Goal: Task Accomplishment & Management: Use online tool/utility

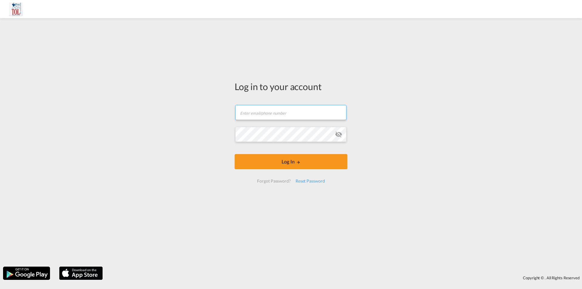
click at [256, 112] on input "text" at bounding box center [290, 112] width 111 height 15
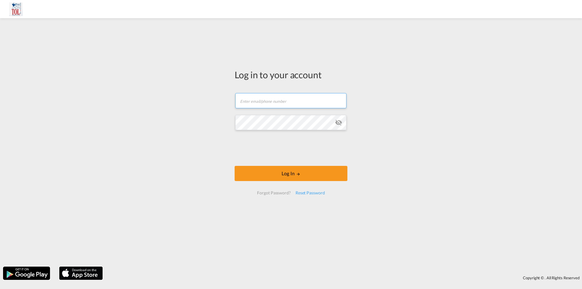
type input "[PERSON_NAME][EMAIL_ADDRESS][DOMAIN_NAME]"
click at [234, 166] on button "Log In" at bounding box center [290, 173] width 113 height 15
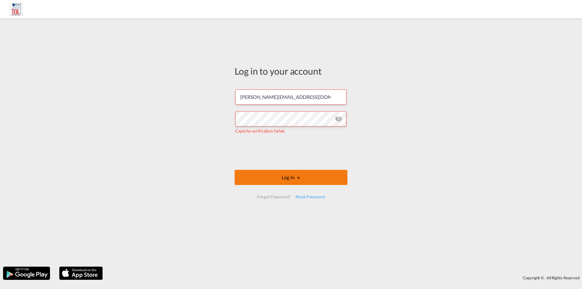
click at [310, 177] on button "Log In" at bounding box center [290, 177] width 113 height 15
